Goal: Register for event/course

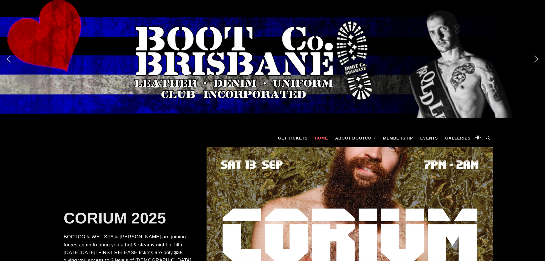
scroll to position [95, 0]
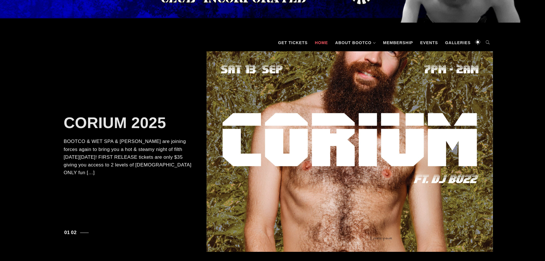
drag, startPoint x: 118, startPoint y: 169, endPoint x: 117, endPoint y: 166, distance: 3.3
click at [119, 169] on p "BOOTCO & WET SPA & [PERSON_NAME] are joining forces again to bring you a hot & …" at bounding box center [129, 156] width 131 height 39
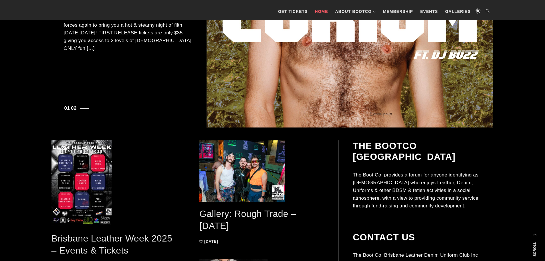
click at [271, 101] on div at bounding box center [350, 27] width 287 height 200
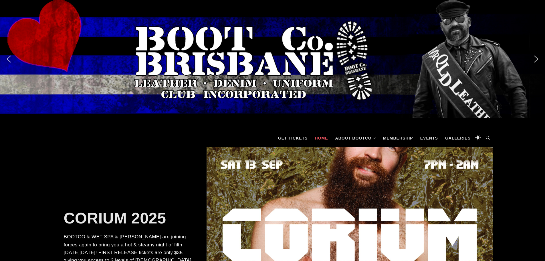
scroll to position [48, 0]
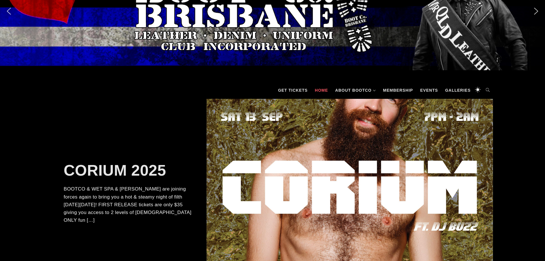
click at [136, 175] on link "CORIUM 2025" at bounding box center [115, 169] width 102 height 17
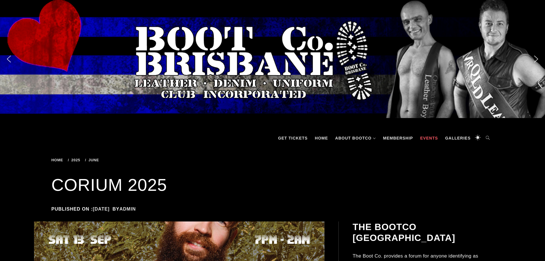
click at [435, 138] on link "Events" at bounding box center [429, 137] width 23 height 17
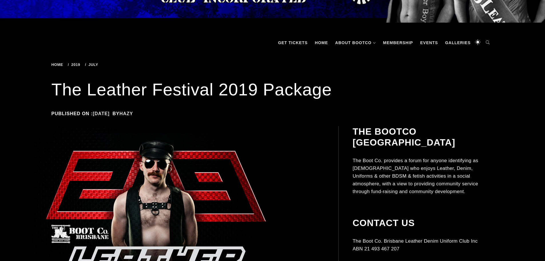
scroll to position [191, 0]
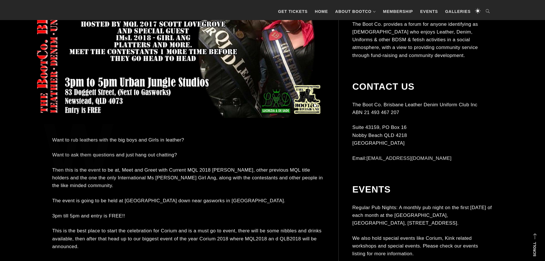
scroll to position [143, 0]
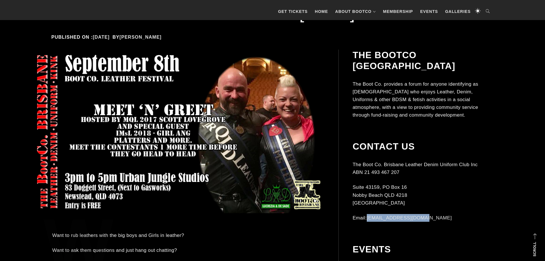
drag, startPoint x: 424, startPoint y: 200, endPoint x: 369, endPoint y: 202, distance: 55.3
click at [368, 214] on p "Email: contact@bootco.com.au" at bounding box center [423, 218] width 140 height 8
copy link "[EMAIL_ADDRESS][DOMAIN_NAME]"
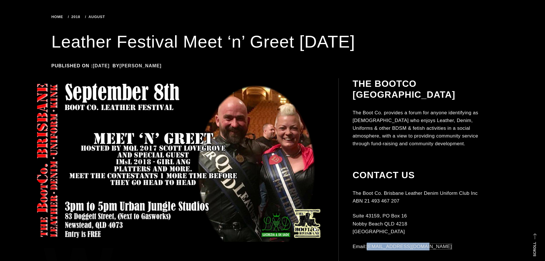
scroll to position [0, 0]
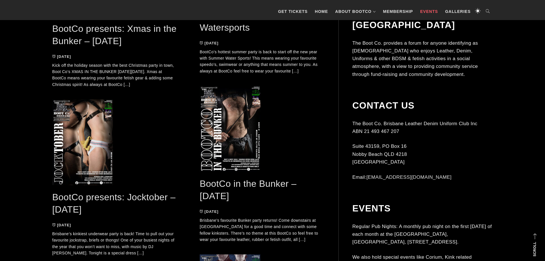
scroll to position [1094, 0]
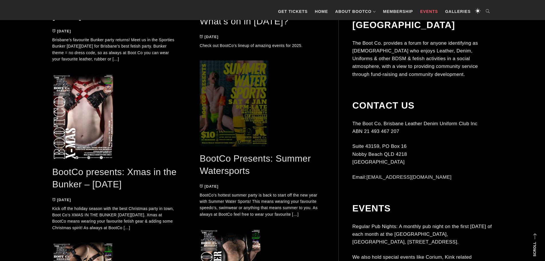
click at [251, 109] on span at bounding box center [262, 103] width 125 height 86
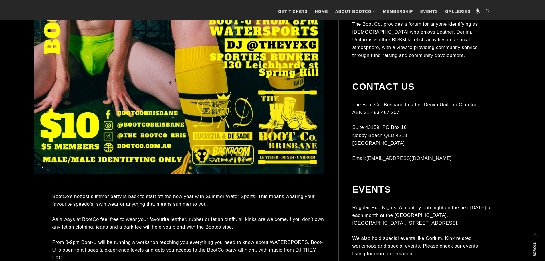
scroll to position [477, 0]
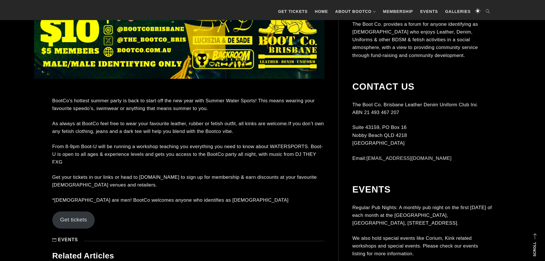
click at [71, 211] on link "Get tickets" at bounding box center [73, 219] width 43 height 17
